Goal: Task Accomplishment & Management: Manage account settings

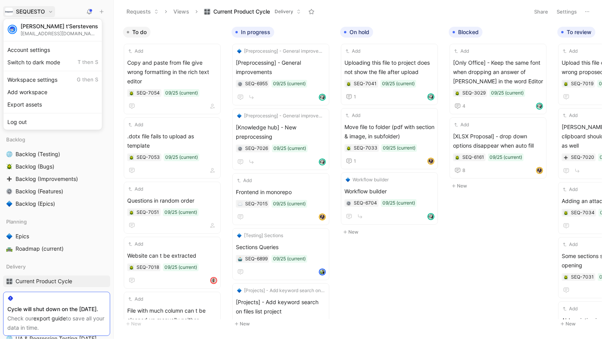
scroll to position [68, 0]
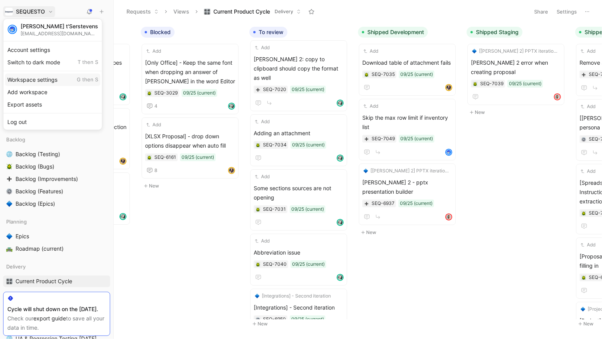
click at [36, 78] on div "Workspace settings G then S" at bounding box center [52, 79] width 95 height 12
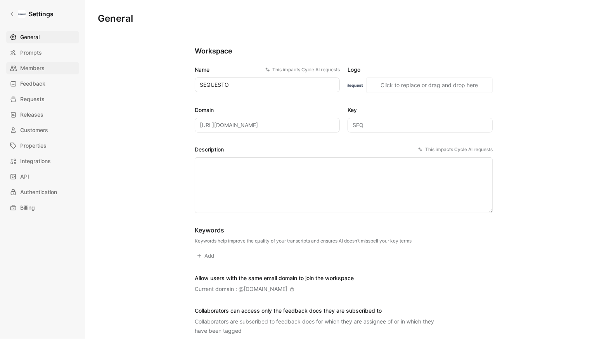
click at [33, 69] on span "Members" at bounding box center [32, 68] width 24 height 9
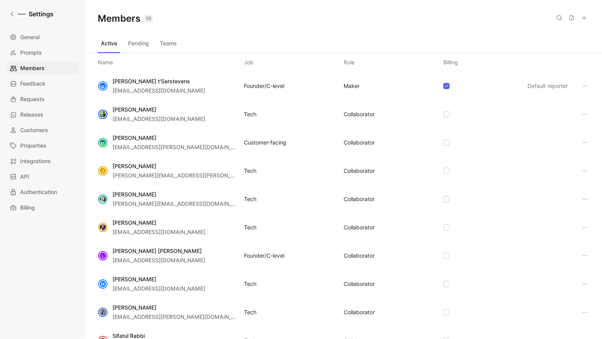
click at [132, 38] on button "Pending" at bounding box center [138, 43] width 27 height 12
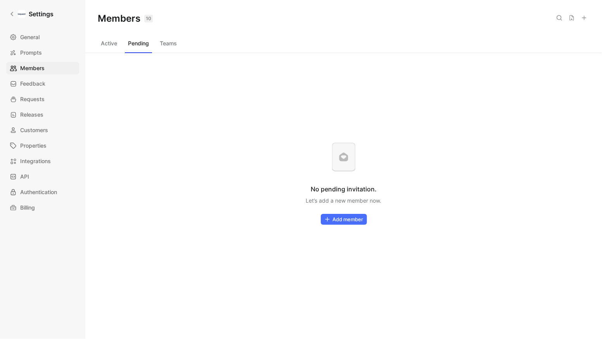
click at [170, 46] on button "Teams" at bounding box center [168, 43] width 23 height 12
click at [106, 46] on button "Active" at bounding box center [109, 43] width 22 height 12
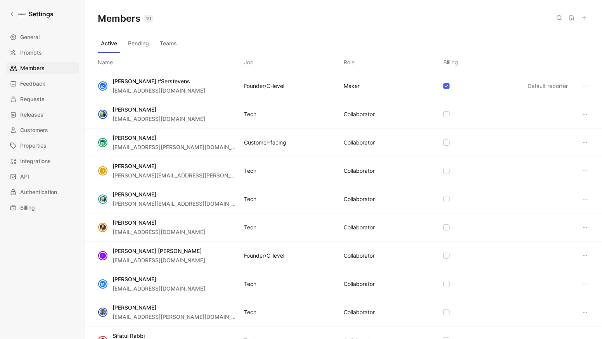
click at [585, 17] on use at bounding box center [584, 18] width 4 height 4
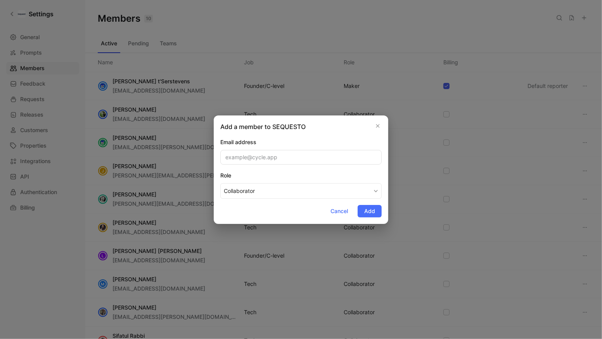
click at [257, 159] on input "email" at bounding box center [300, 157] width 161 height 15
type input "[PERSON_NAME][EMAIL_ADDRESS][DOMAIN_NAME]"
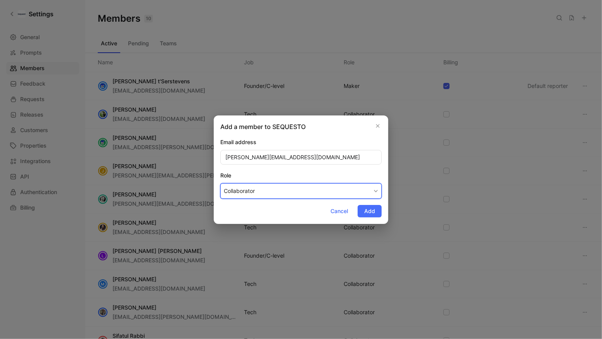
click at [359, 191] on button "Collaborator" at bounding box center [300, 191] width 161 height 16
click at [371, 211] on span "Add" at bounding box center [369, 211] width 11 height 9
